Goal: Task Accomplishment & Management: Manage account settings

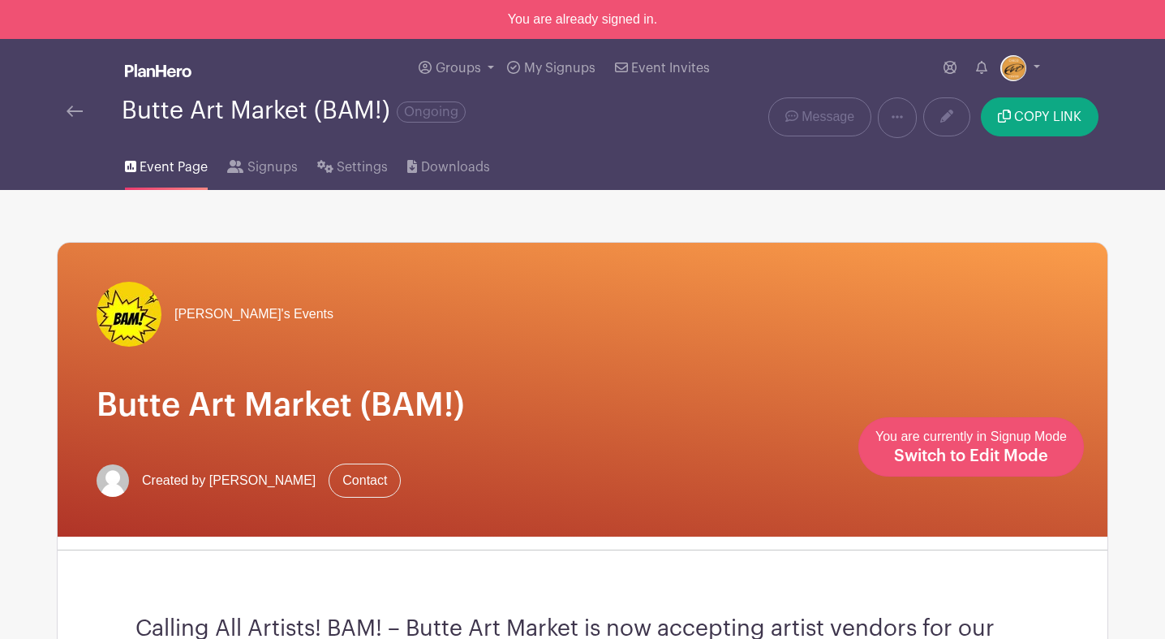
click at [1019, 446] on div "You are currently in Signup Mode Switch to Edit Mode" at bounding box center [971, 447] width 191 height 40
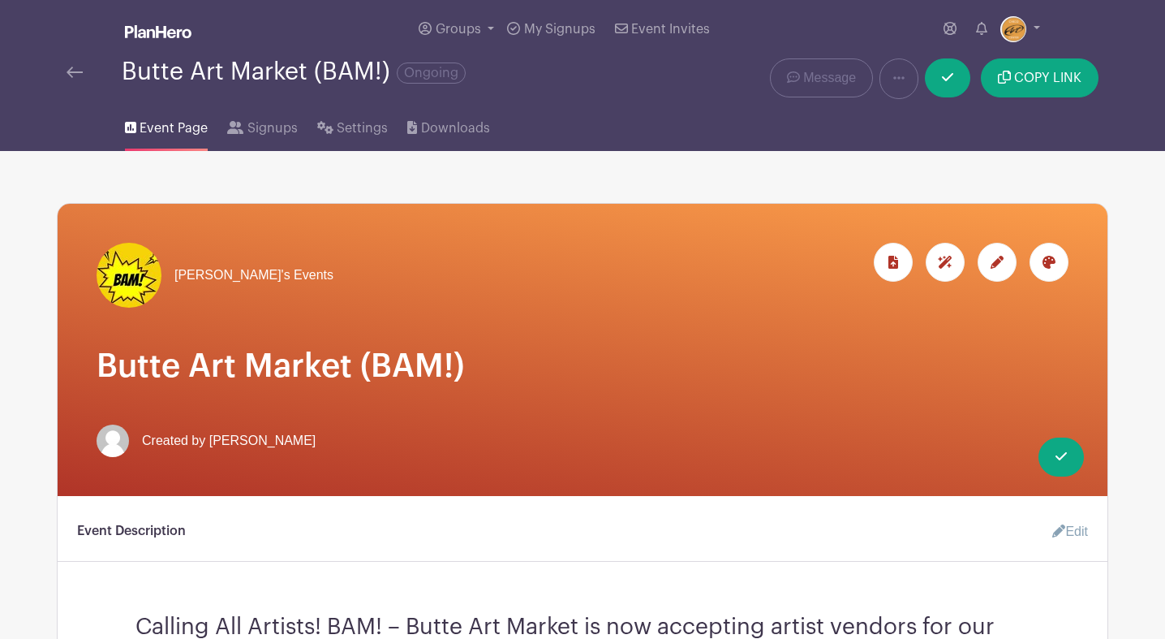
click at [995, 261] on icon at bounding box center [997, 262] width 13 height 13
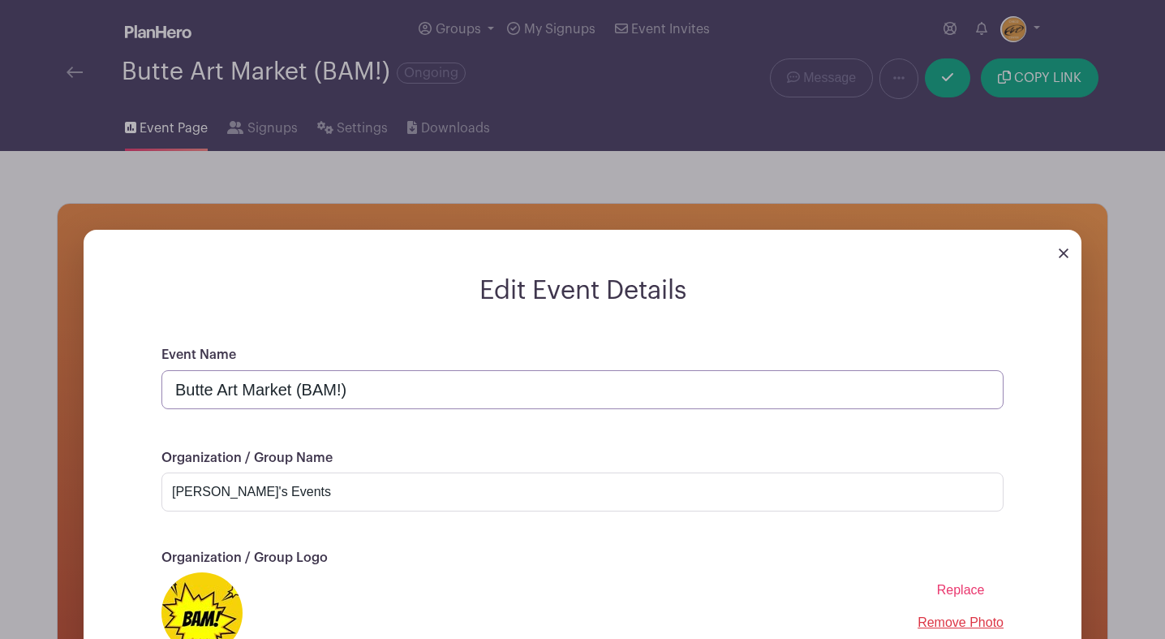
click at [395, 390] on input "Butte Art Market (BAM!)" at bounding box center [582, 389] width 842 height 39
drag, startPoint x: 351, startPoint y: 390, endPoint x: 495, endPoint y: 402, distance: 144.1
click at [495, 402] on input "Butte Art Market (BAM!) !!!CANCELED!!!" at bounding box center [582, 389] width 842 height 39
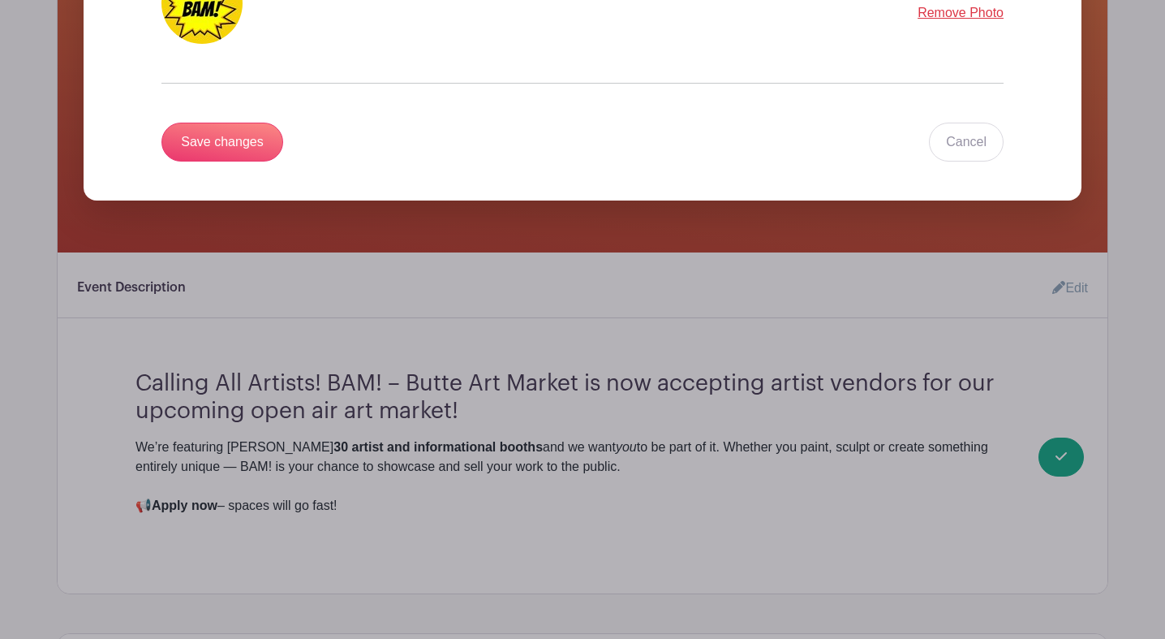
scroll to position [591, 0]
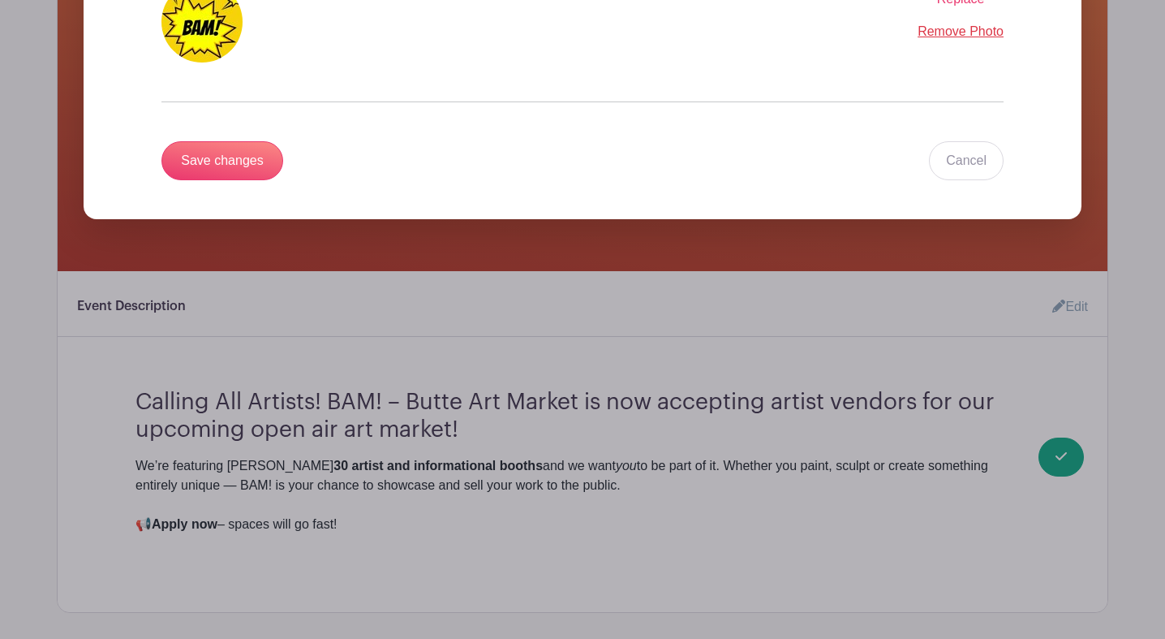
type input "Butte Art Market (BAM!) PLEASE NOTE, [PERSON_NAME] HAS BEEN CANCELED FOR THIS S…"
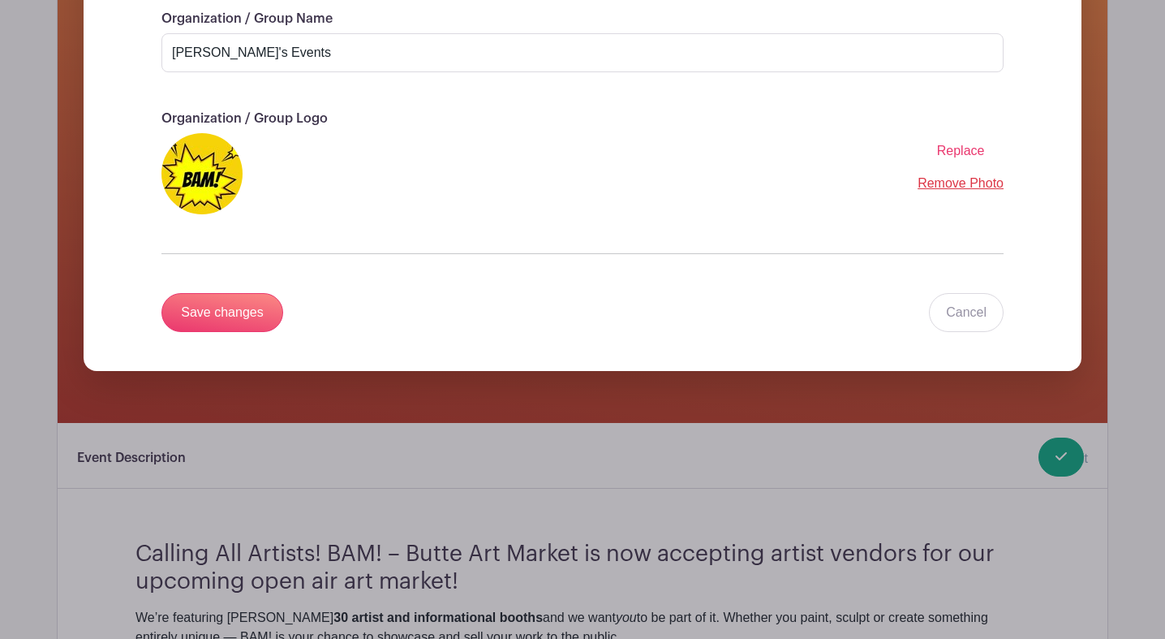
scroll to position [415, 0]
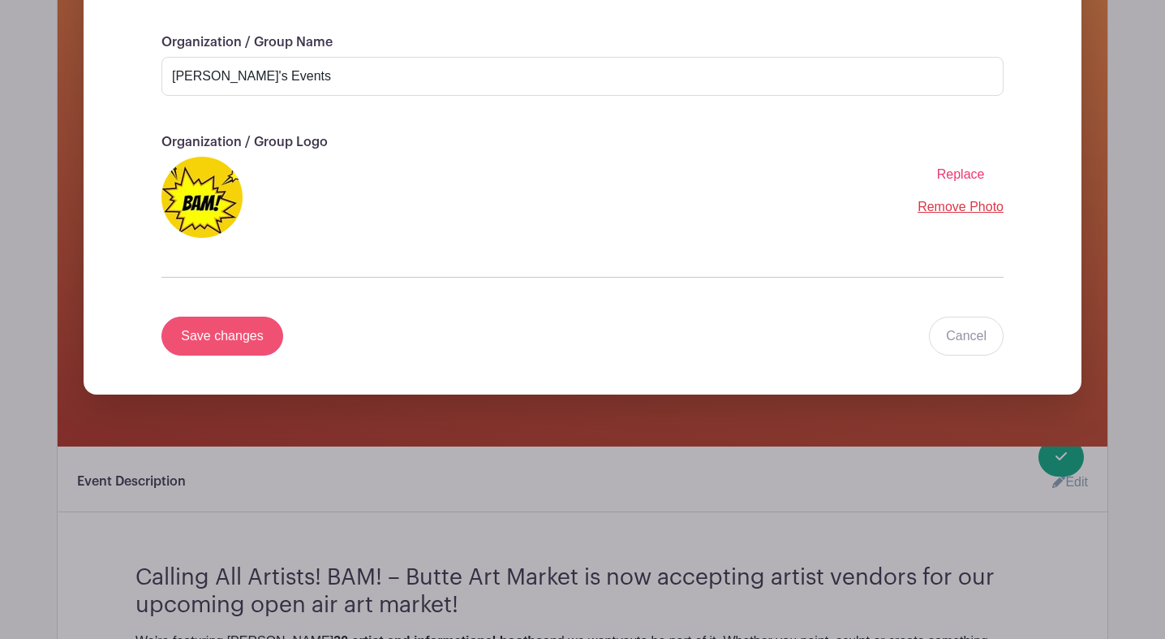
click at [237, 340] on input "Save changes" at bounding box center [222, 335] width 122 height 39
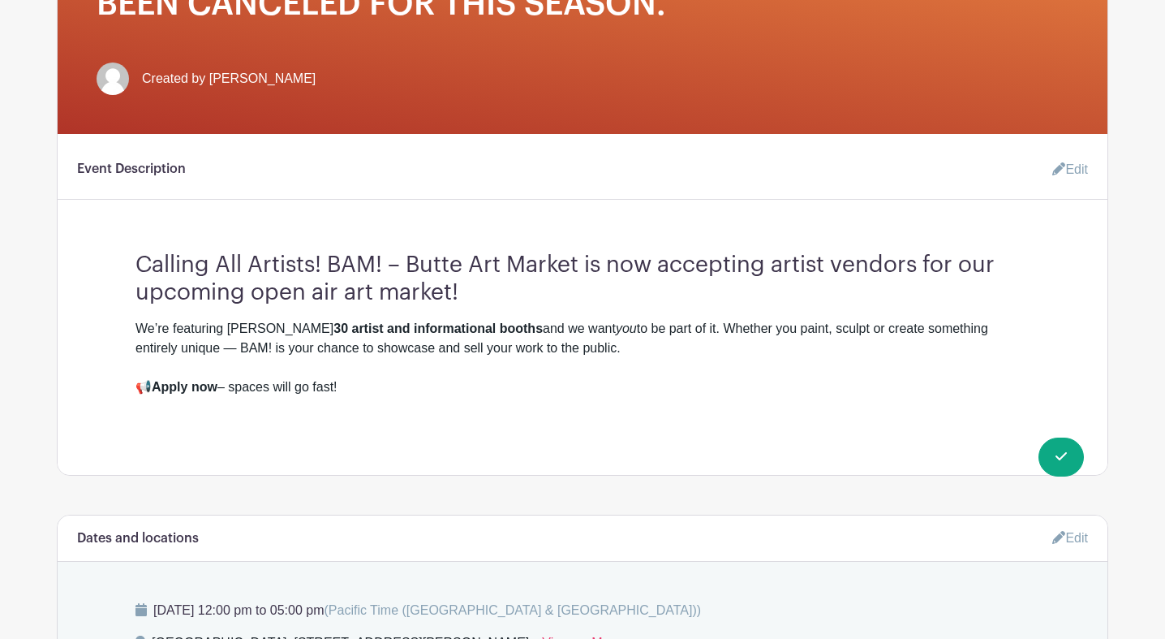
scroll to position [402, 0]
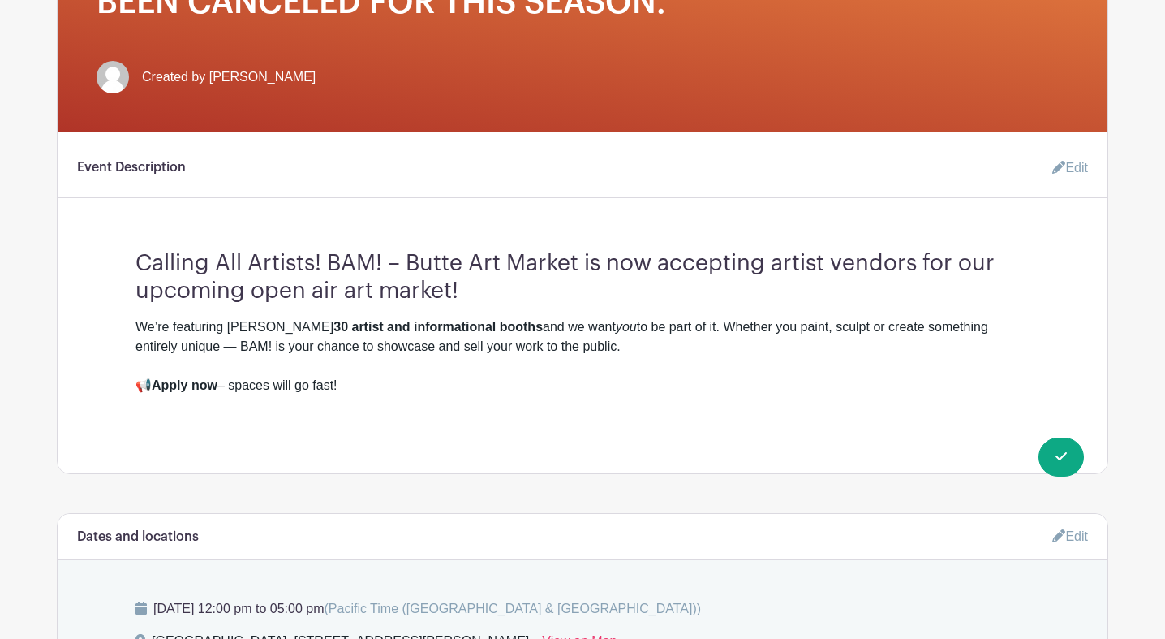
click at [1078, 161] on link "Edit" at bounding box center [1063, 168] width 49 height 32
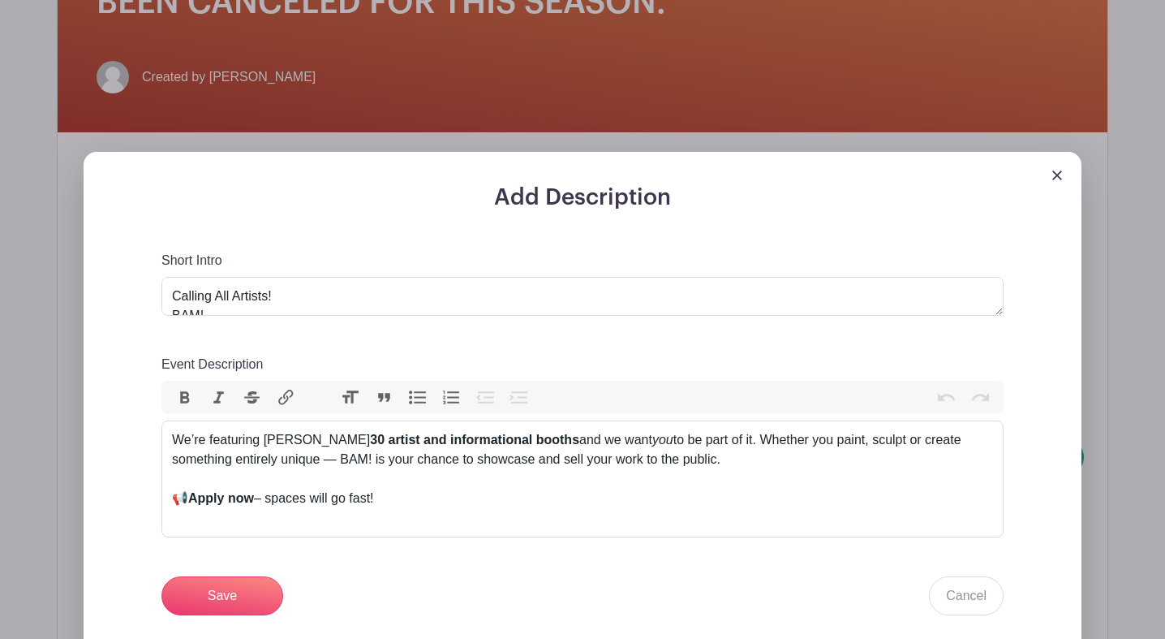
scroll to position [0, 0]
click at [175, 298] on textarea "Calling All Artists! BAM! – Butte Art Market is now accepting artist vendors fo…" at bounding box center [582, 296] width 842 height 39
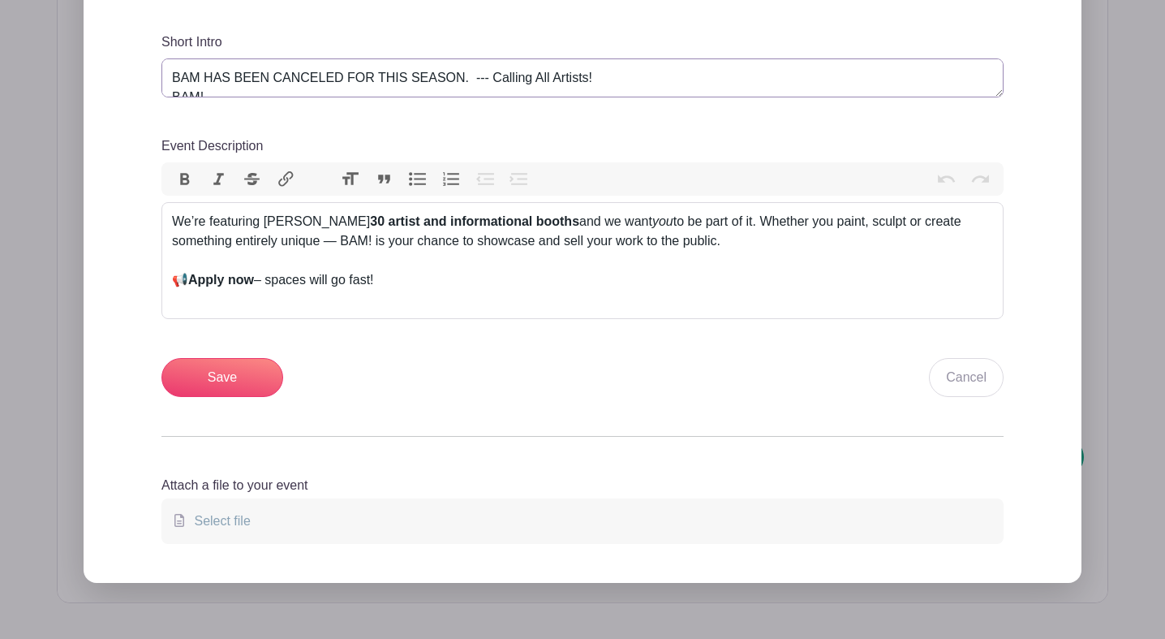
scroll to position [622, 0]
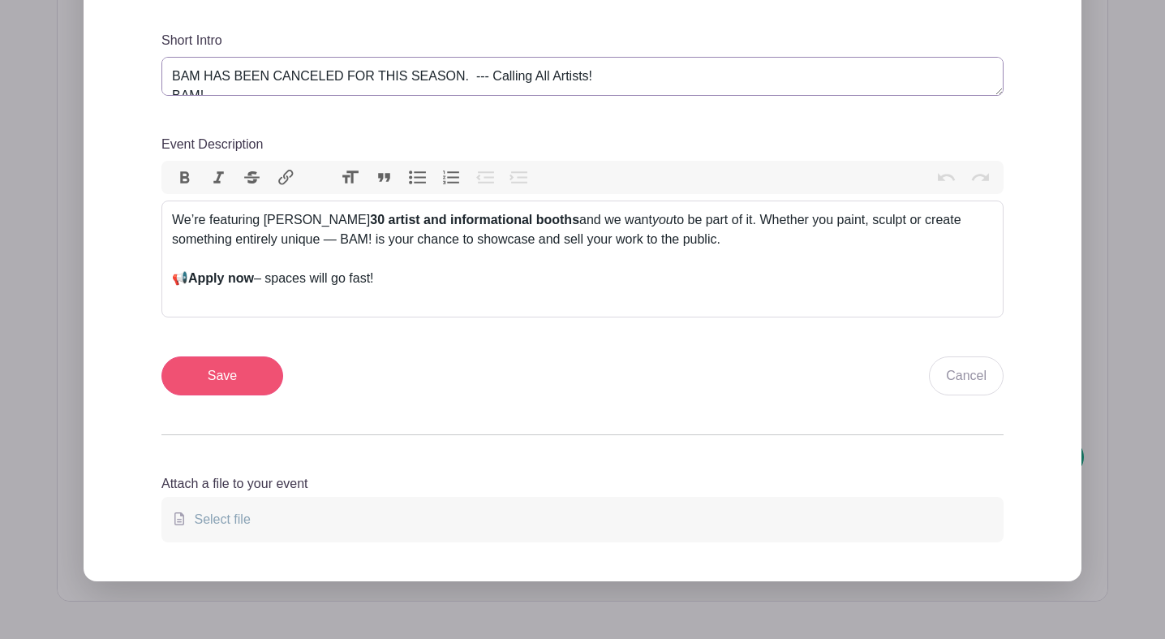
type textarea "BAM HAS BEEN CANCELED FOR THIS SEASON. --- Calling All Artists! BAM! – Butte Ar…"
click at [253, 381] on input "Save" at bounding box center [222, 375] width 122 height 39
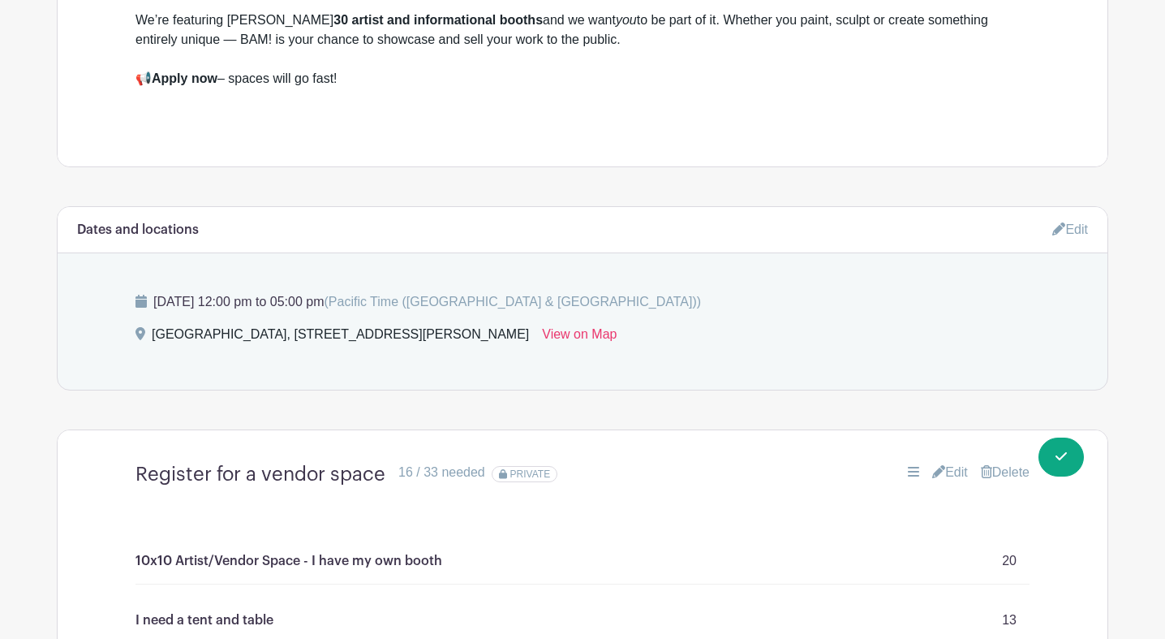
scroll to position [854, 0]
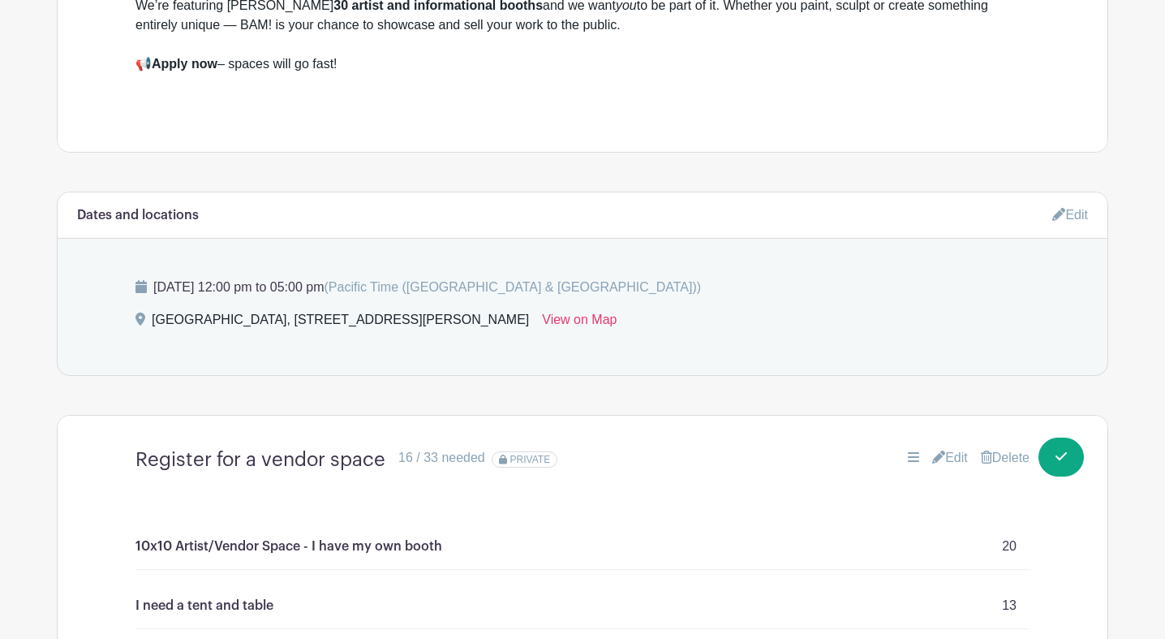
click at [1074, 218] on link "Edit" at bounding box center [1070, 214] width 36 height 27
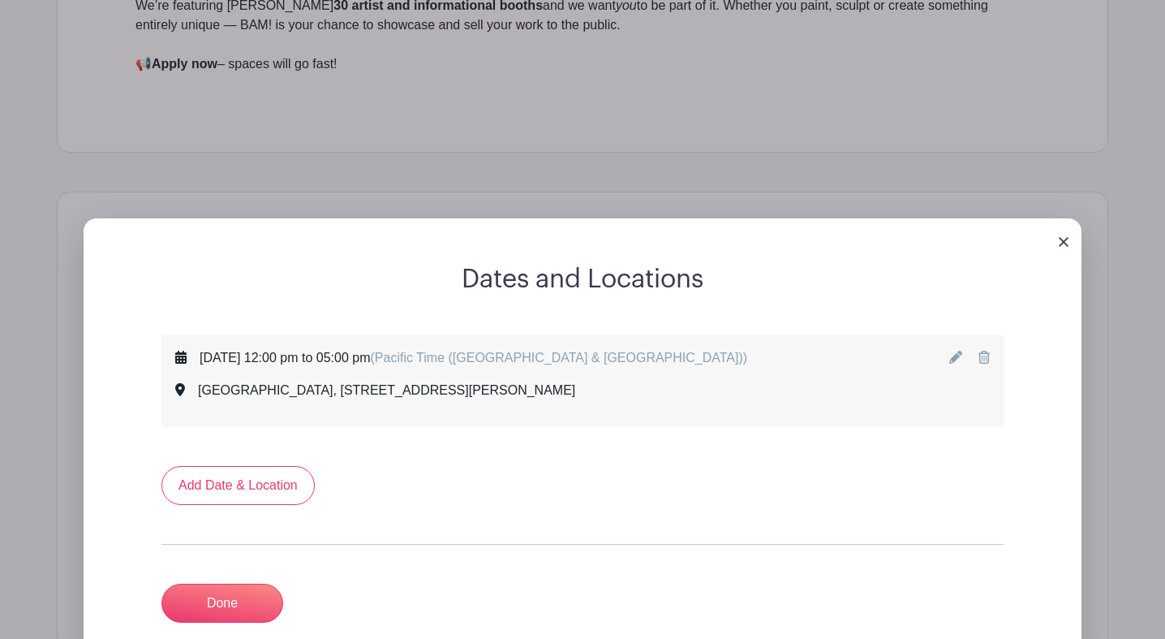
click at [953, 361] on icon at bounding box center [955, 357] width 13 height 13
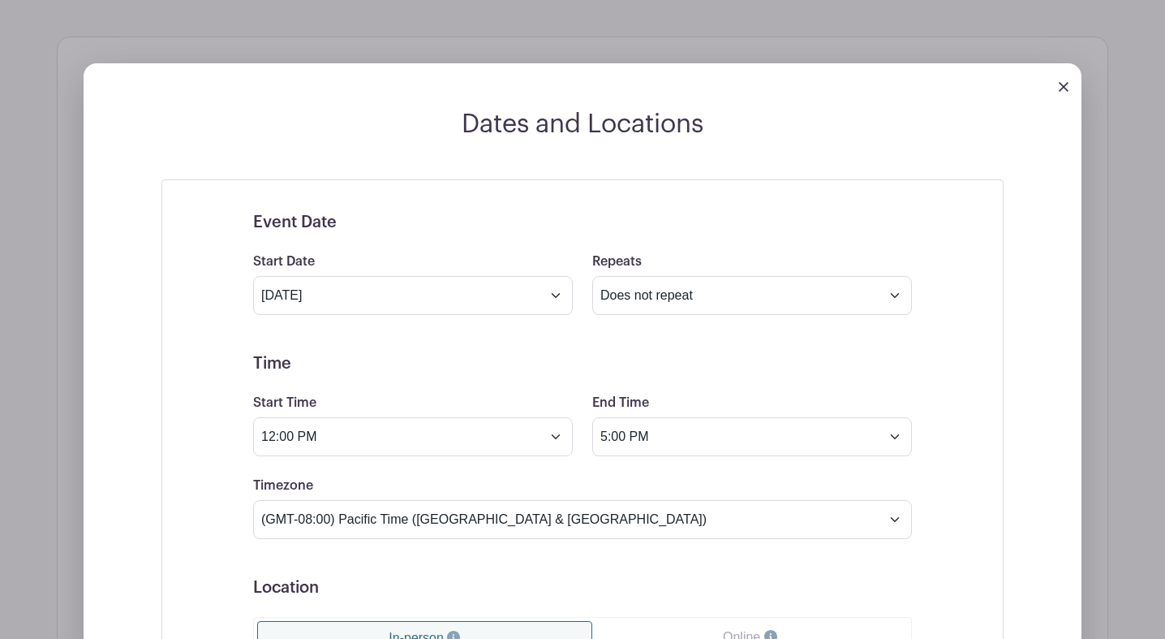
scroll to position [712, 0]
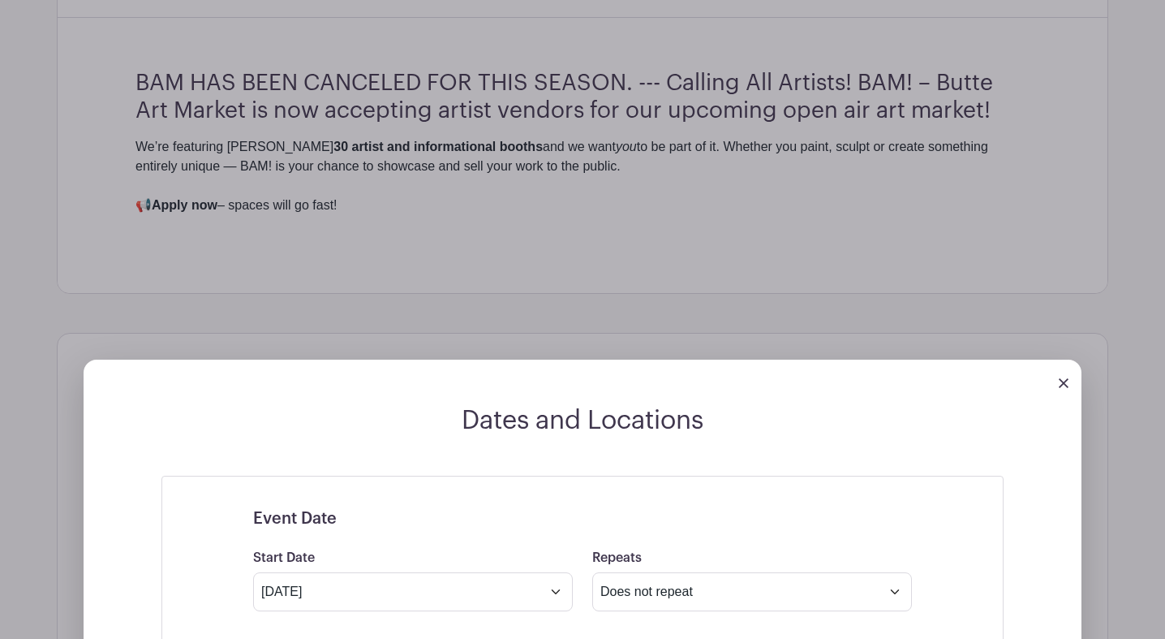
click at [1061, 383] on img at bounding box center [1064, 383] width 10 height 10
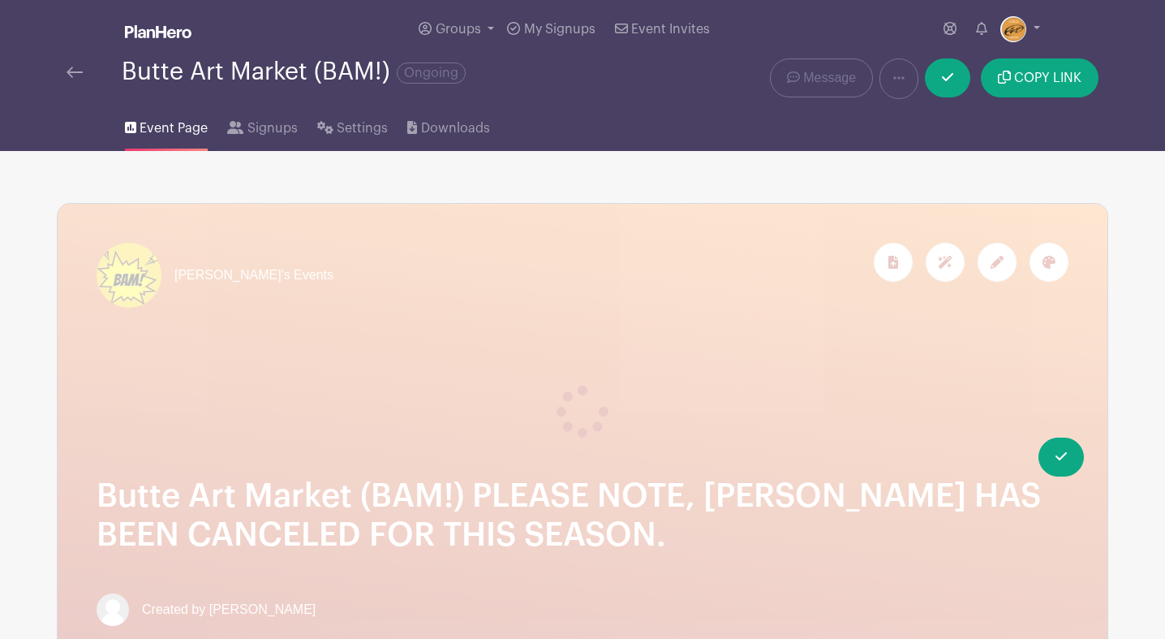
scroll to position [0, 0]
click at [949, 77] on icon at bounding box center [947, 77] width 11 height 13
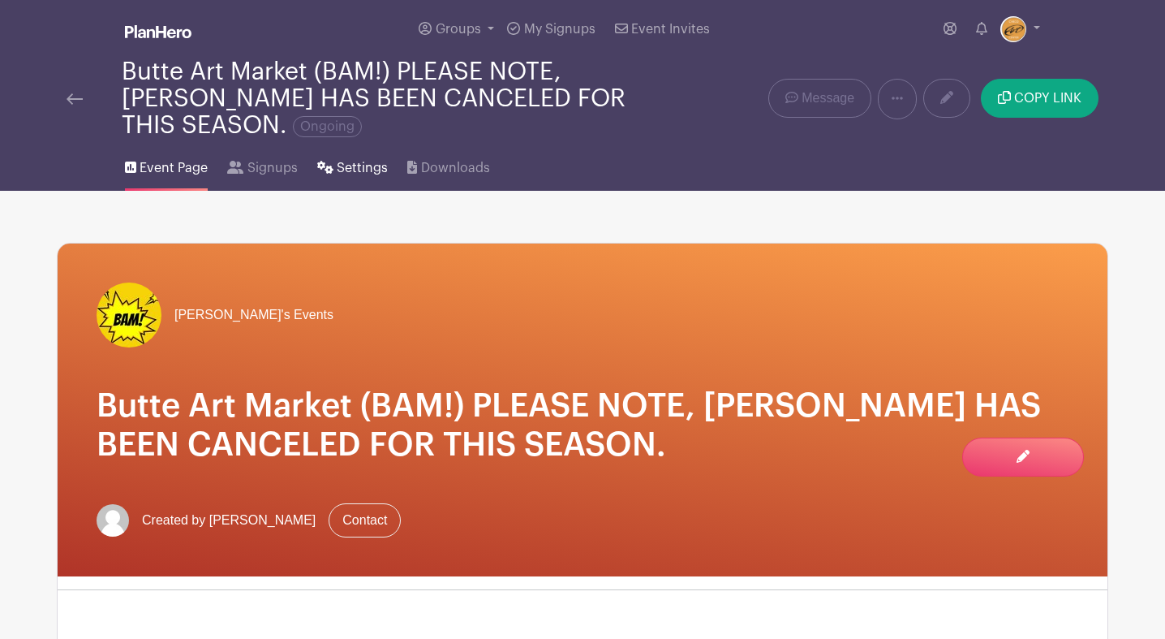
click at [362, 172] on span "Settings" at bounding box center [362, 167] width 51 height 19
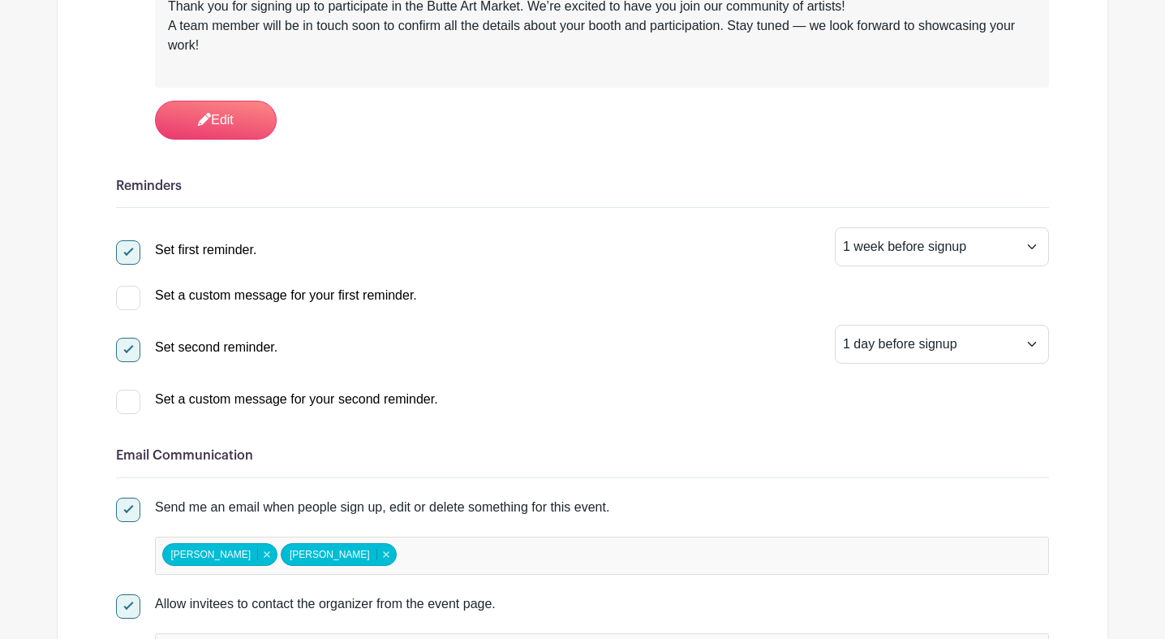
scroll to position [531, 0]
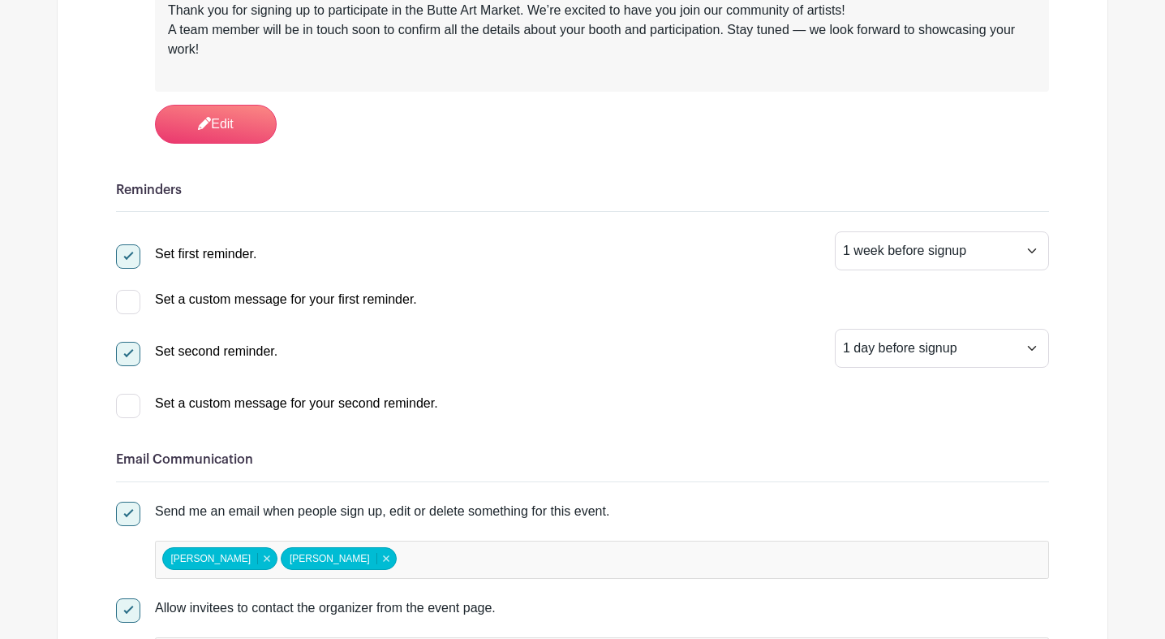
click at [131, 258] on div at bounding box center [128, 256] width 24 height 24
click at [127, 255] on input "Set first reminder." at bounding box center [121, 249] width 11 height 11
checkbox input "false"
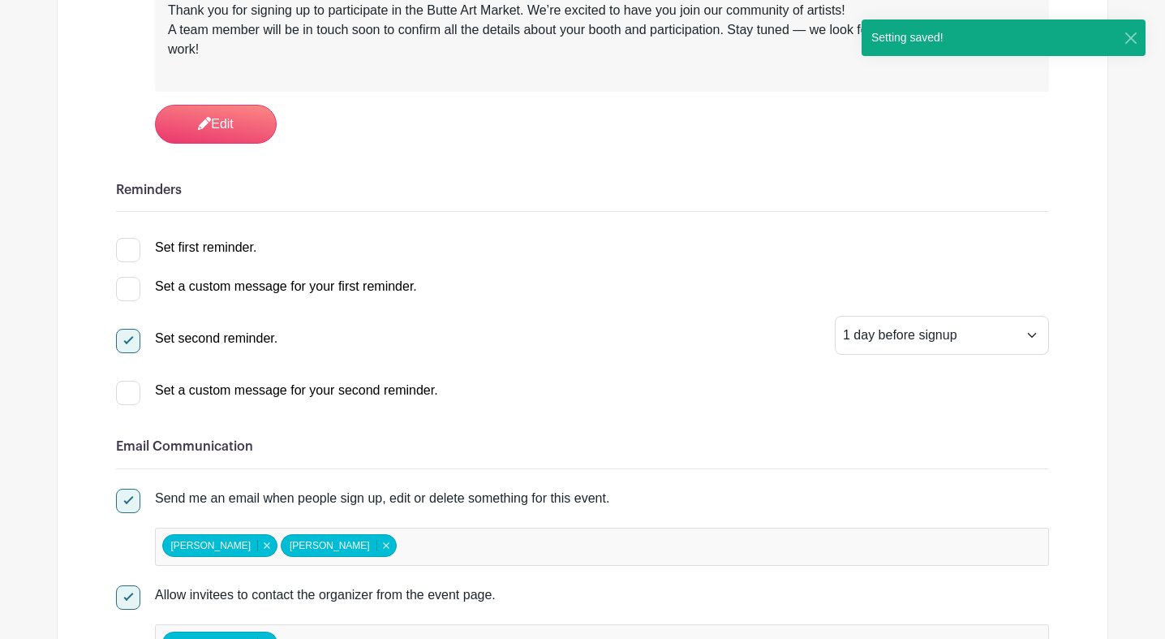
click at [132, 340] on div at bounding box center [128, 341] width 24 height 24
click at [127, 339] on input "Set second reminder." at bounding box center [121, 334] width 11 height 11
checkbox input "false"
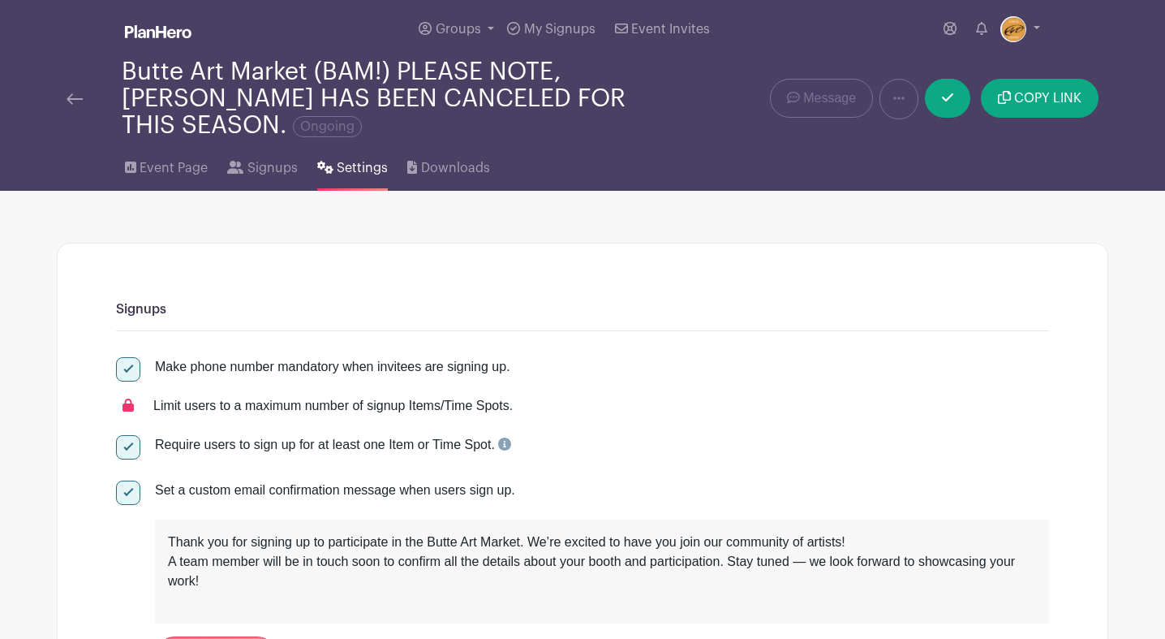
scroll to position [0, 0]
click at [945, 100] on icon at bounding box center [947, 97] width 11 height 8
